Goal: Register for event/course

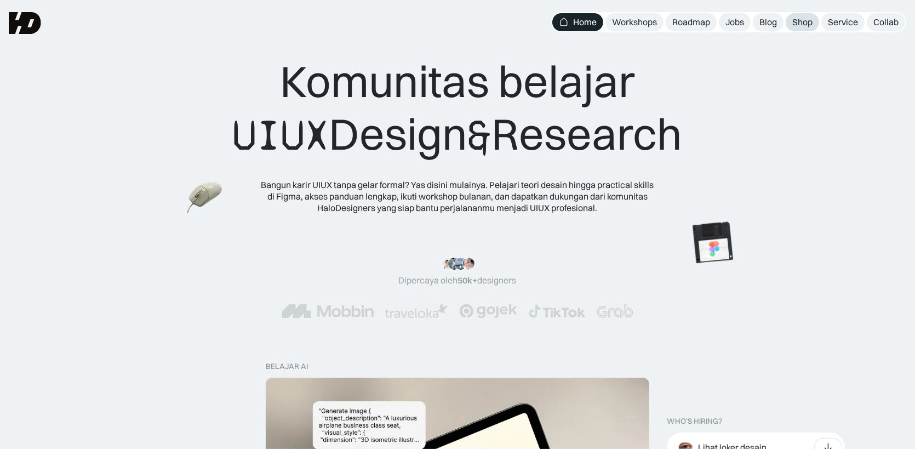
click at [802, 27] on div "Shop" at bounding box center [803, 22] width 20 height 12
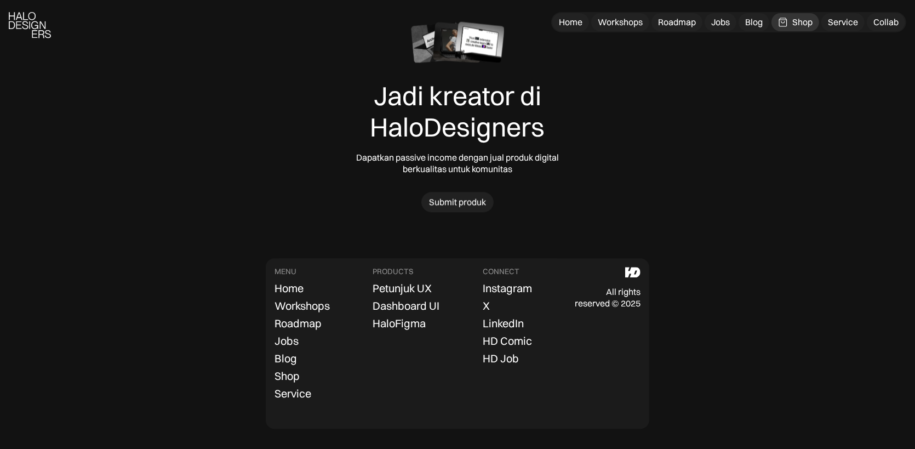
scroll to position [3481, 0]
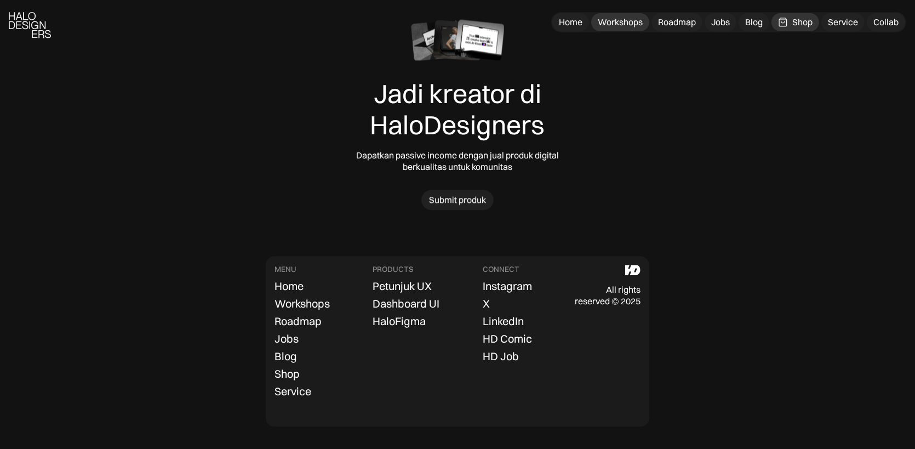
click at [627, 27] on div "Workshops" at bounding box center [620, 22] width 45 height 12
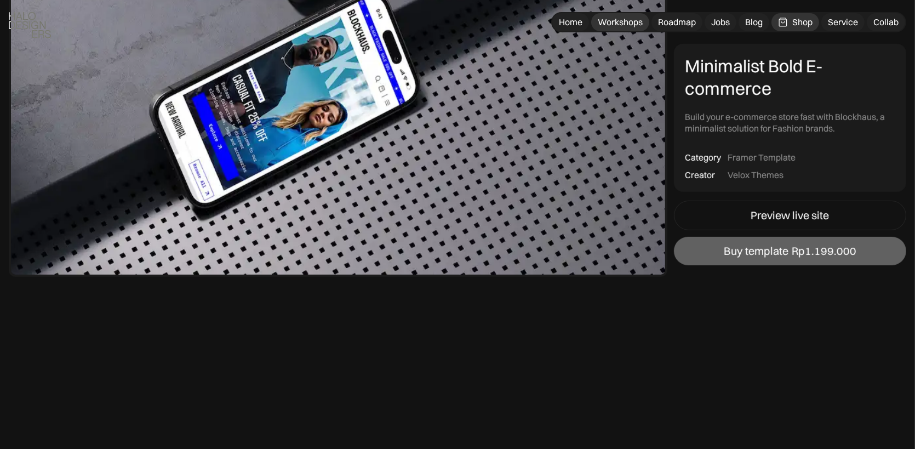
scroll to position [1005, 0]
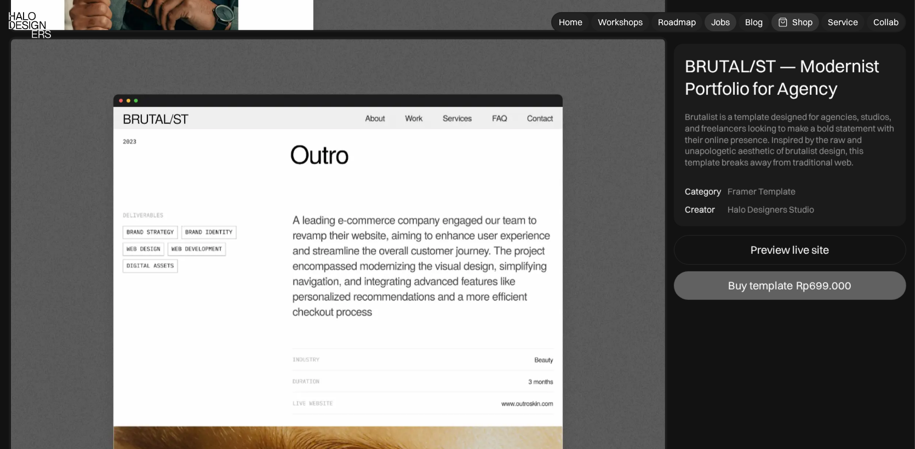
scroll to position [1187, 0]
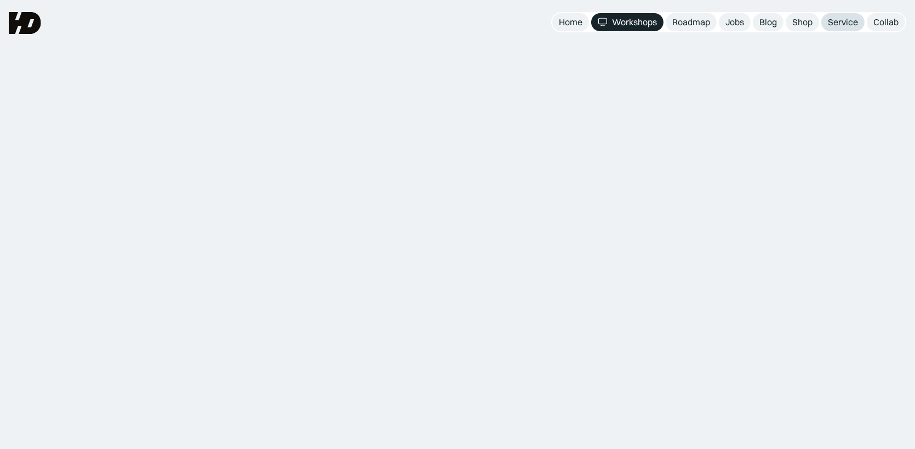
click at [824, 19] on link "Service" at bounding box center [843, 22] width 43 height 18
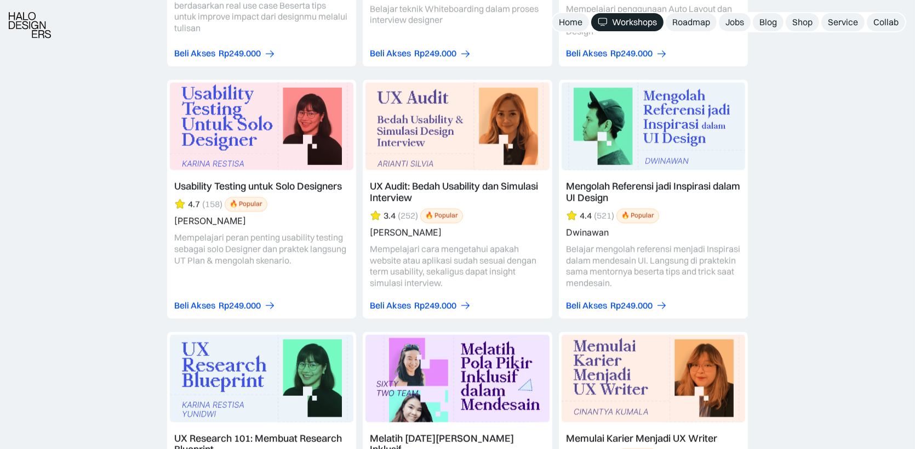
scroll to position [4111, 0]
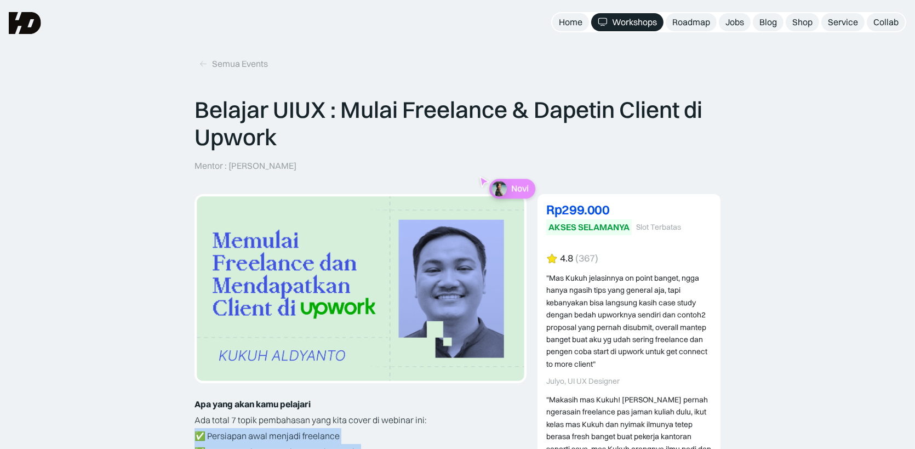
drag, startPoint x: 199, startPoint y: 254, endPoint x: 374, endPoint y: 282, distance: 177.7
drag, startPoint x: 372, startPoint y: 284, endPoint x: 186, endPoint y: 248, distance: 189.9
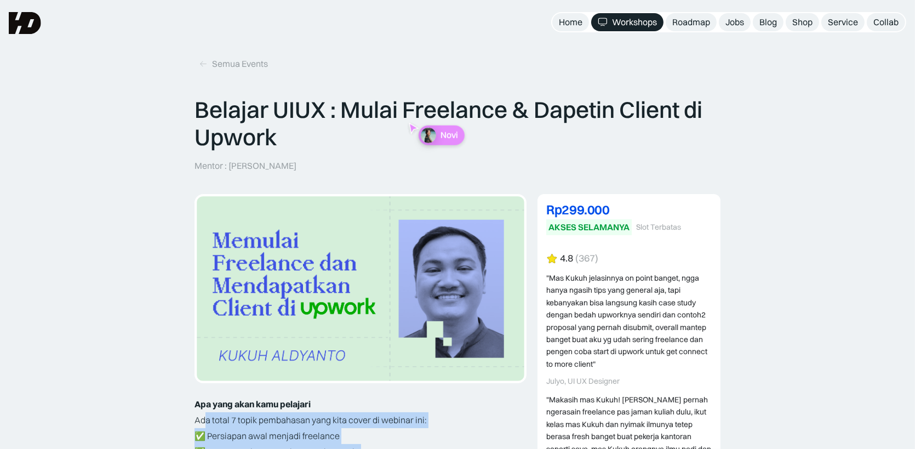
drag, startPoint x: 255, startPoint y: 254, endPoint x: 372, endPoint y: 309, distance: 128.5
drag, startPoint x: 369, startPoint y: 328, endPoint x: 172, endPoint y: 243, distance: 215.4
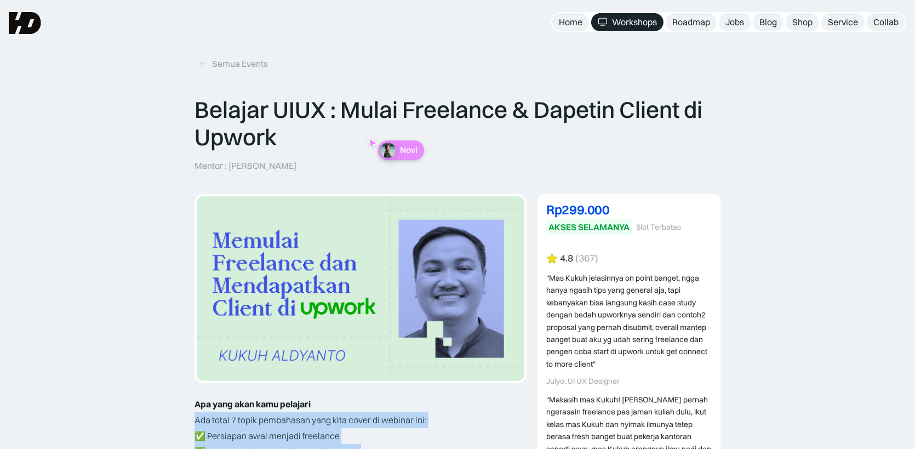
drag, startPoint x: 257, startPoint y: 257, endPoint x: 391, endPoint y: 340, distance: 157.6
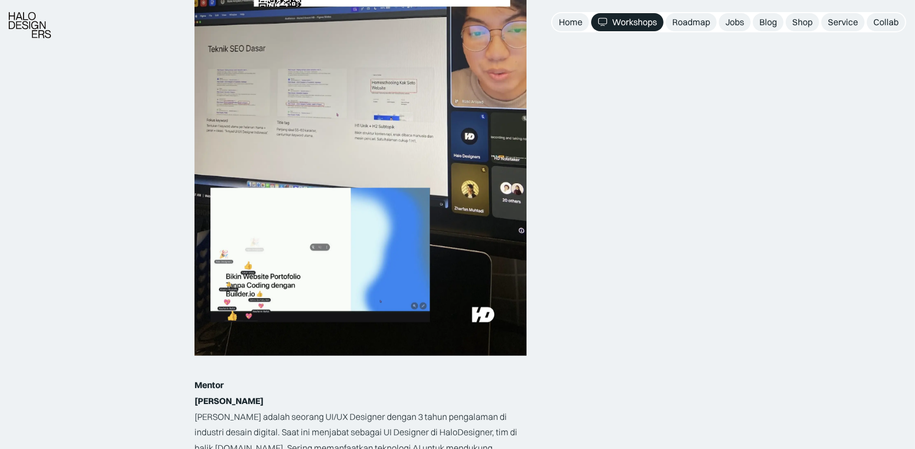
scroll to position [1736, 0]
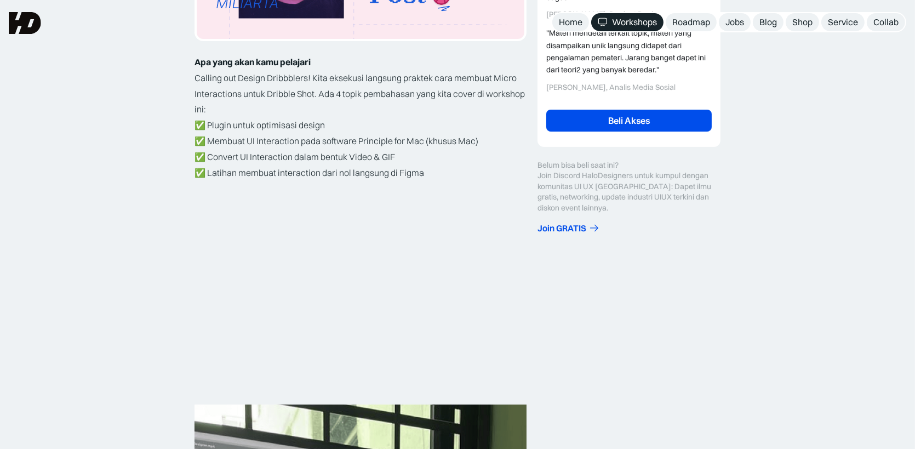
scroll to position [365, 0]
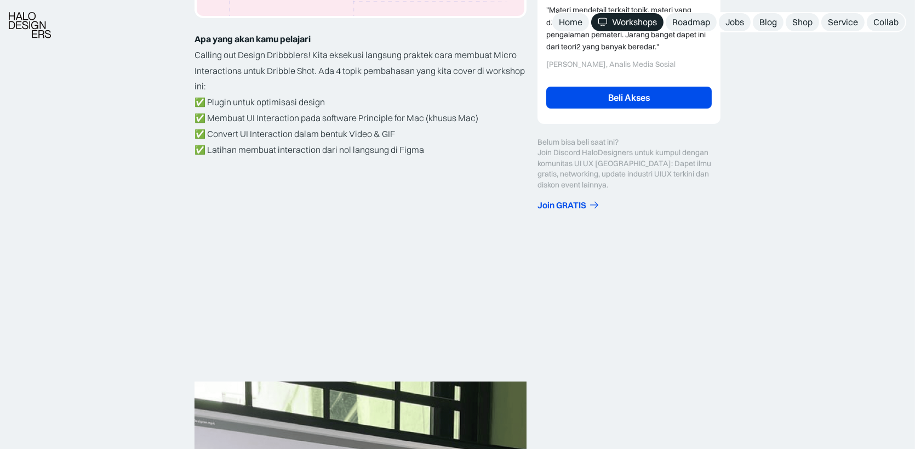
drag, startPoint x: 783, startPoint y: 342, endPoint x: 790, endPoint y: 348, distance: 9.4
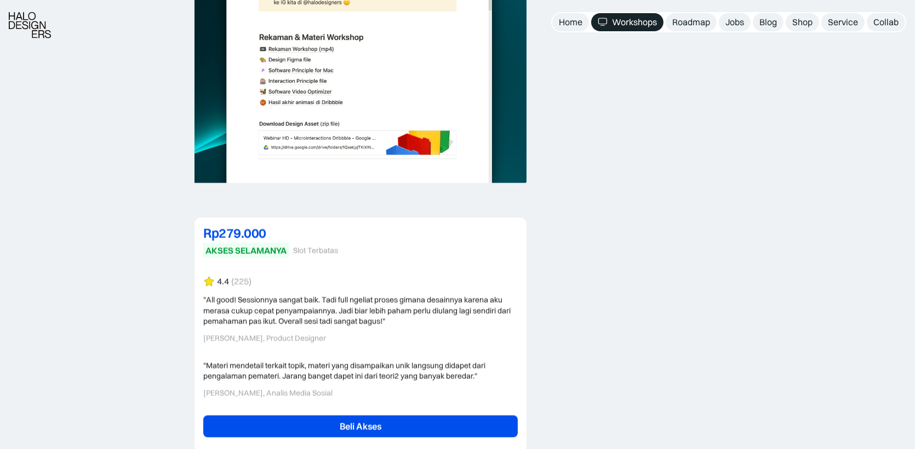
scroll to position [2284, 0]
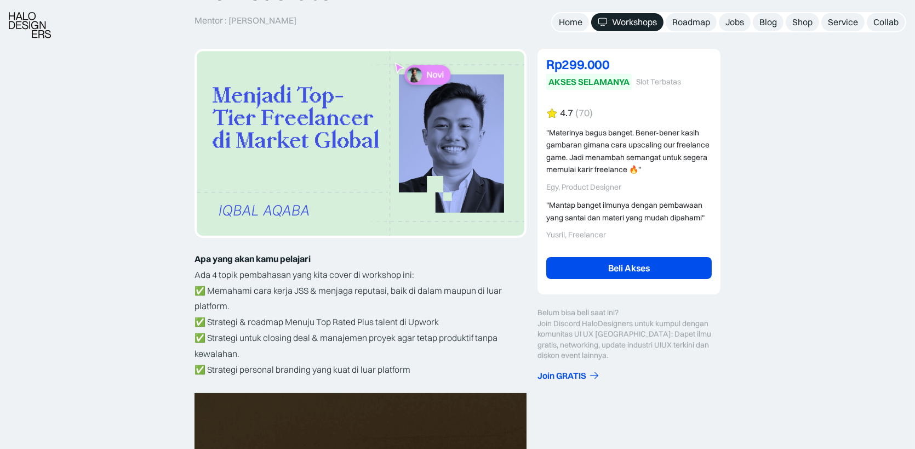
scroll to position [183, 0]
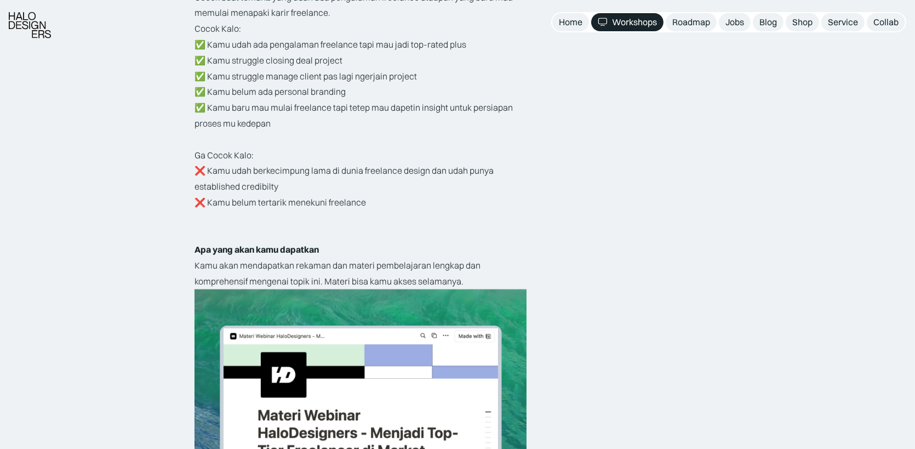
scroll to position [2101, 0]
